Goal: Information Seeking & Learning: Learn about a topic

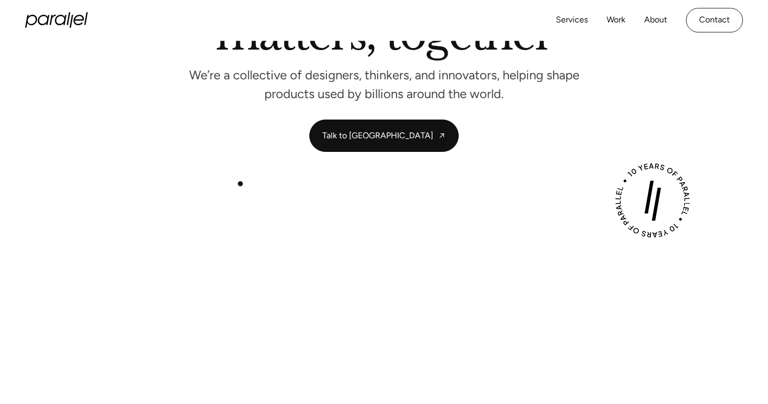
scroll to position [155, 0]
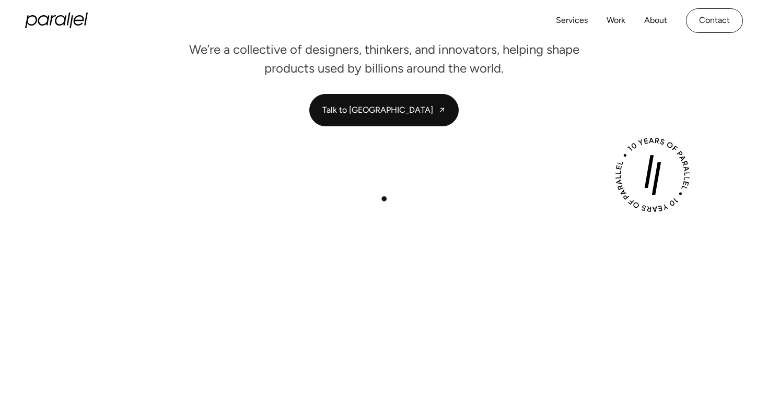
click at [384, 199] on div "Play with Sound" at bounding box center [384, 379] width 710 height 400
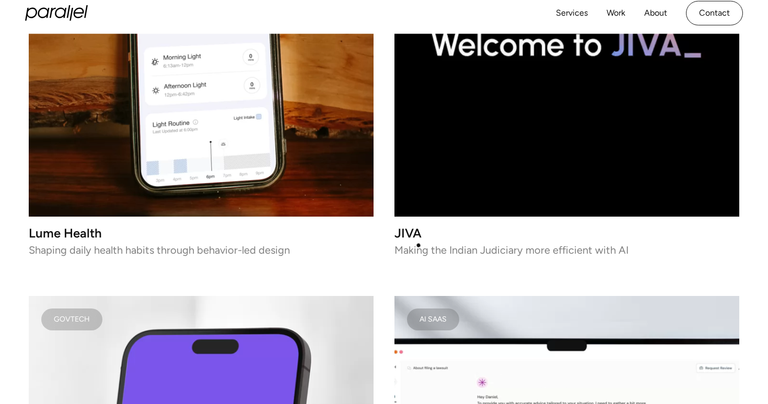
scroll to position [1516, 0]
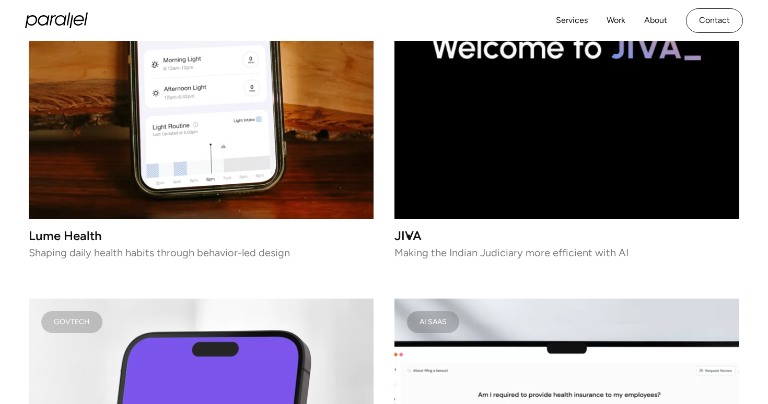
click at [408, 237] on h3 "JIVA" at bounding box center [566, 236] width 345 height 9
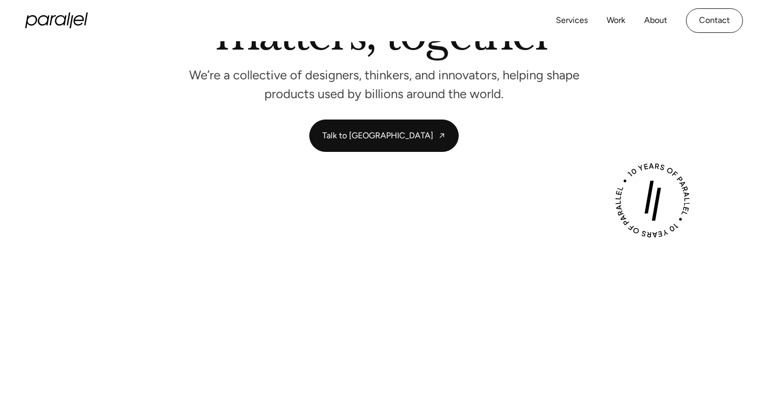
scroll to position [128, 0]
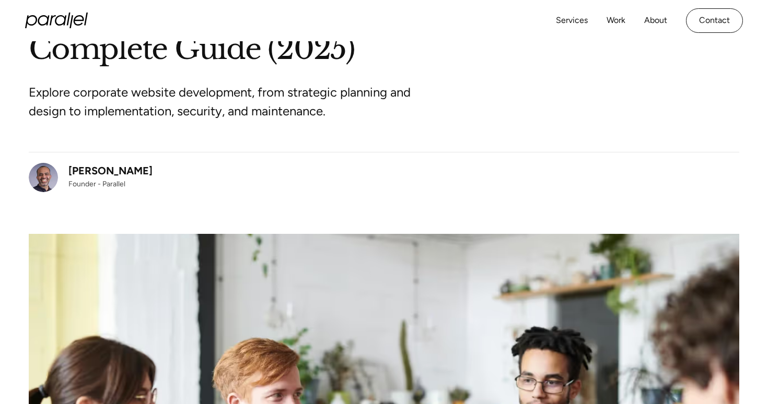
scroll to position [121, 0]
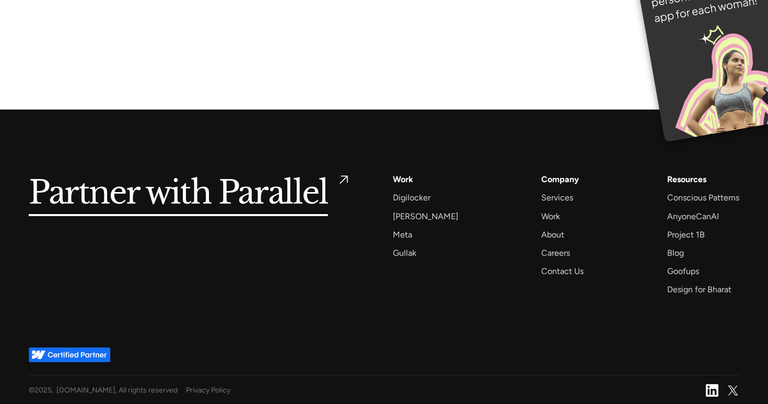
scroll to position [5109, 0]
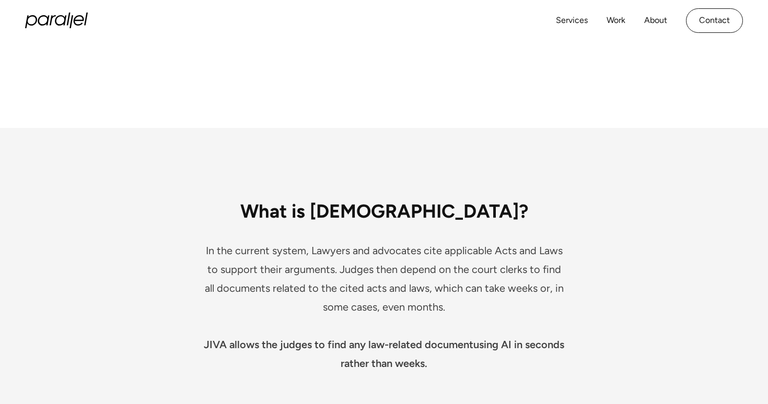
scroll to position [994, 0]
